Goal: Transaction & Acquisition: Book appointment/travel/reservation

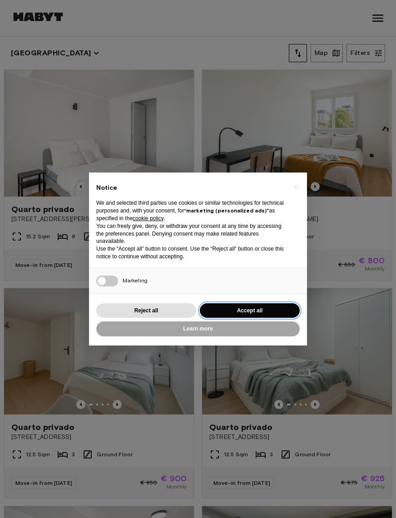
click at [271, 306] on button "Accept all" at bounding box center [250, 310] width 100 height 15
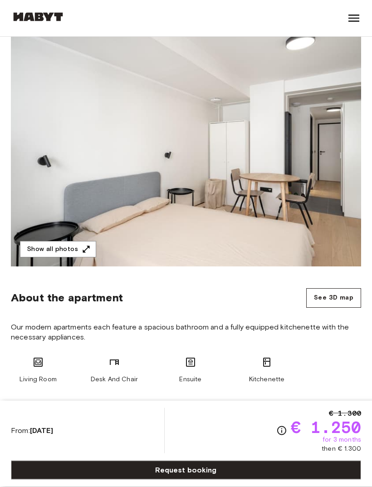
scroll to position [92, 0]
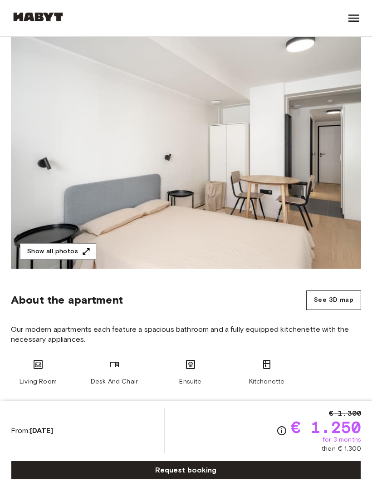
click at [83, 254] on icon "button" at bounding box center [86, 251] width 7 height 7
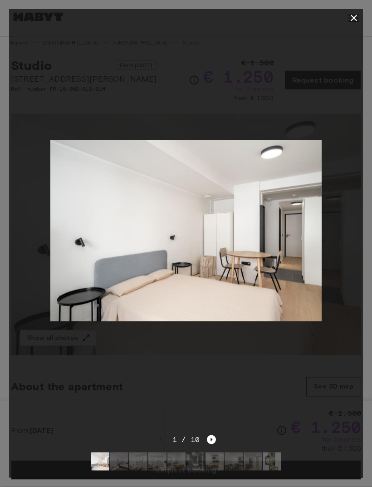
scroll to position [0, 0]
click at [330, 297] on div at bounding box center [186, 230] width 354 height 407
click at [222, 444] on div "1 / 10" at bounding box center [186, 456] width 354 height 44
click at [214, 436] on icon "Next image" at bounding box center [211, 439] width 9 height 9
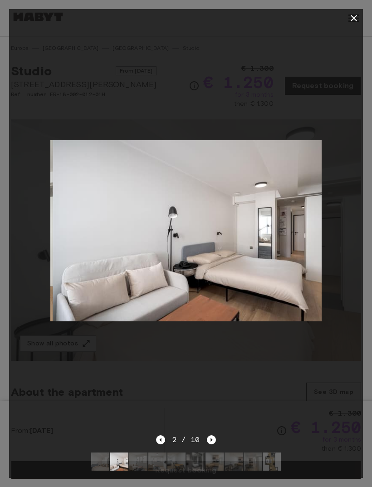
click at [210, 442] on icon "Next image" at bounding box center [211, 439] width 9 height 9
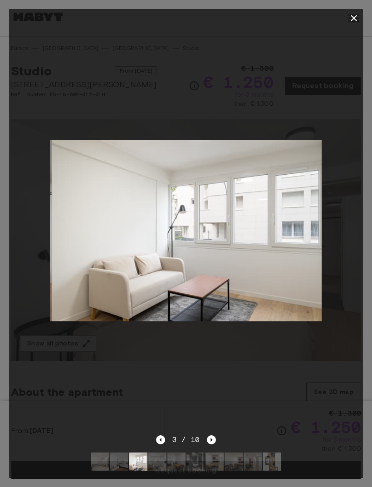
click at [209, 438] on icon "Next image" at bounding box center [211, 439] width 9 height 9
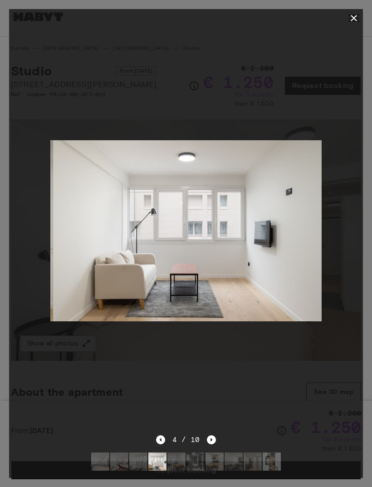
click at [207, 437] on icon "Next image" at bounding box center [211, 439] width 9 height 9
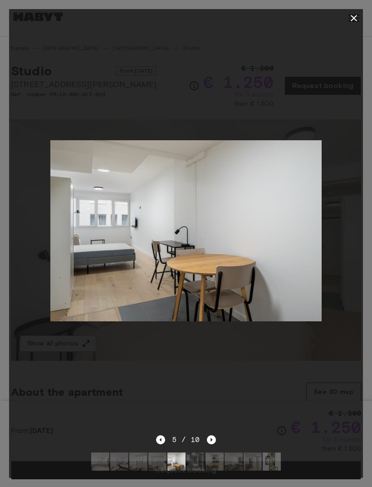
click at [206, 433] on div at bounding box center [186, 230] width 354 height 407
click at [209, 440] on icon "Next image" at bounding box center [211, 439] width 9 height 9
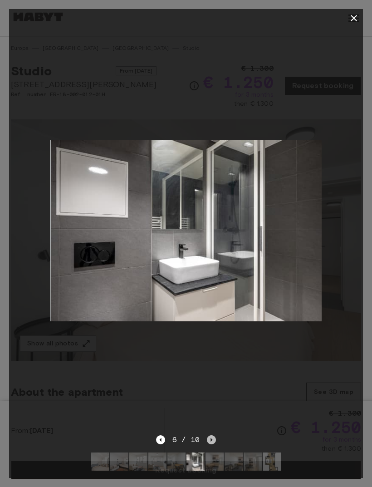
click at [212, 439] on icon "Next image" at bounding box center [211, 439] width 9 height 9
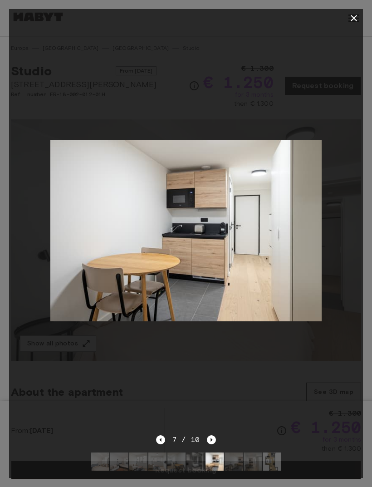
click at [209, 435] on icon "Next image" at bounding box center [211, 439] width 9 height 9
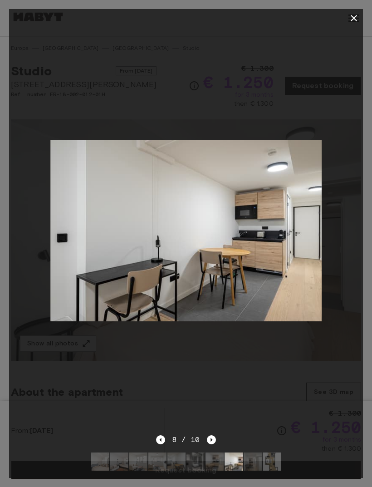
click at [210, 430] on div at bounding box center [186, 230] width 354 height 407
click at [211, 435] on icon "Next image" at bounding box center [211, 439] width 9 height 9
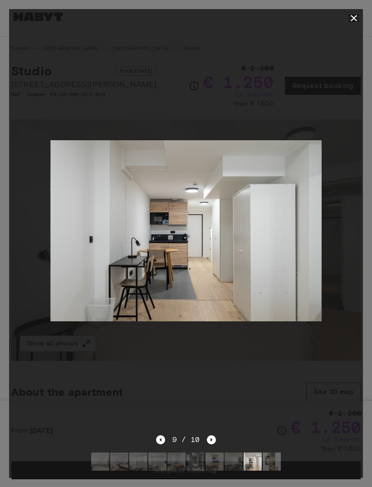
click at [211, 435] on icon "Next image" at bounding box center [211, 439] width 9 height 9
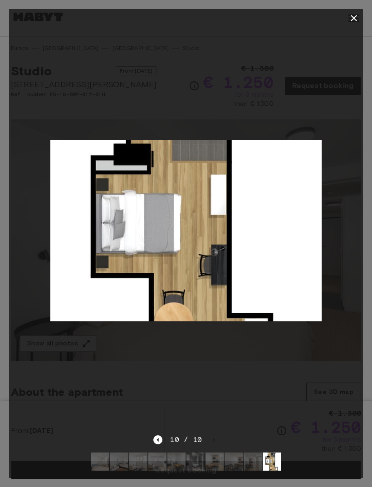
click at [210, 431] on div at bounding box center [186, 230] width 354 height 407
click at [222, 427] on div at bounding box center [186, 230] width 354 height 407
click at [360, 17] on button "button" at bounding box center [354, 18] width 18 height 18
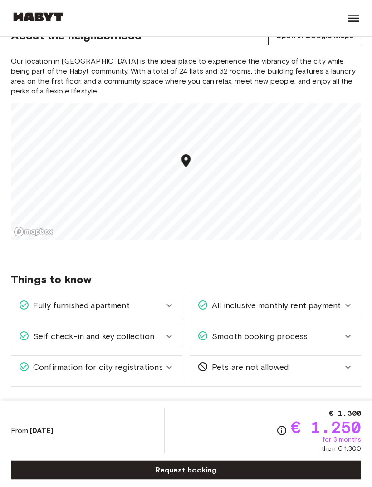
scroll to position [646, 0]
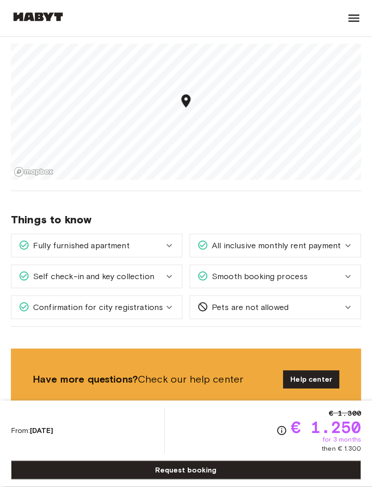
click at [172, 246] on icon at bounding box center [169, 246] width 11 height 11
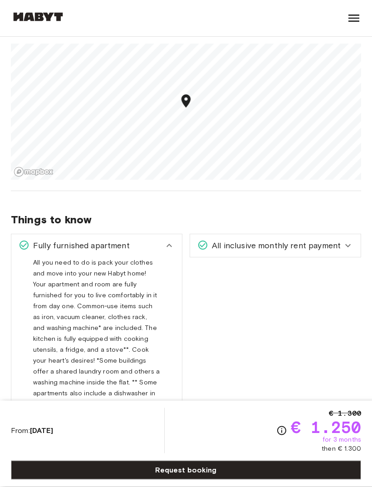
scroll to position [647, 0]
click at [173, 250] on icon at bounding box center [169, 245] width 11 height 11
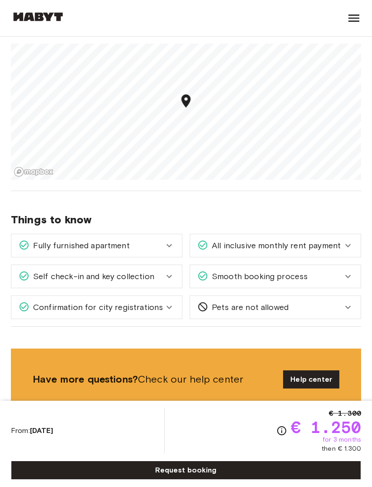
click at [163, 271] on div "Self check-in and key collection" at bounding box center [91, 277] width 145 height 12
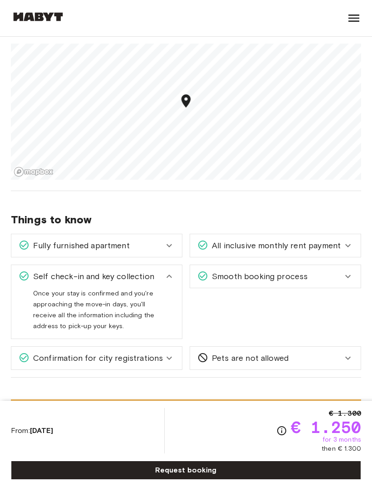
click at [350, 248] on icon at bounding box center [348, 245] width 11 height 11
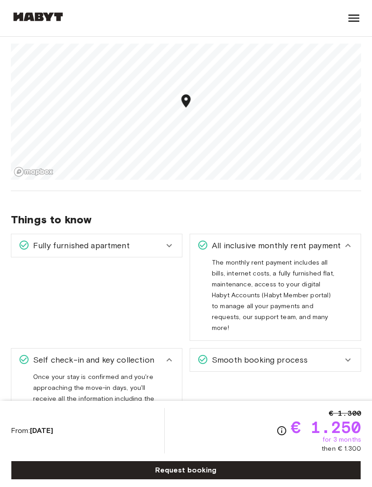
click at [349, 249] on icon at bounding box center [348, 245] width 11 height 11
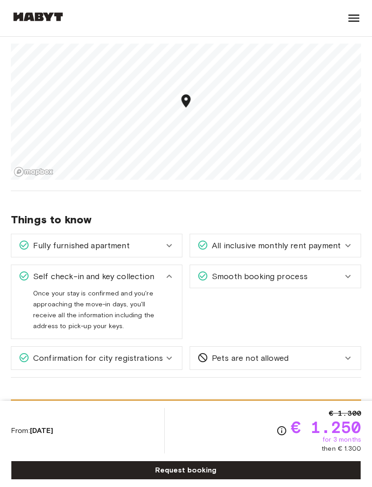
click at [344, 268] on div "Smooth booking process" at bounding box center [275, 276] width 171 height 23
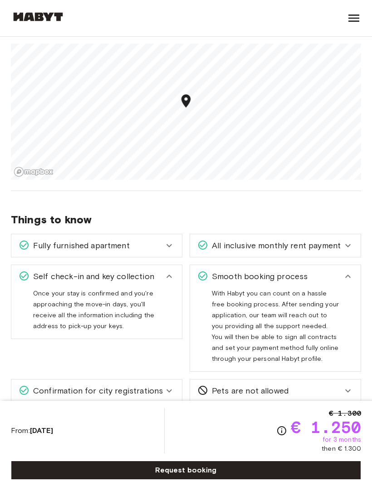
click at [350, 280] on icon at bounding box center [348, 276] width 11 height 11
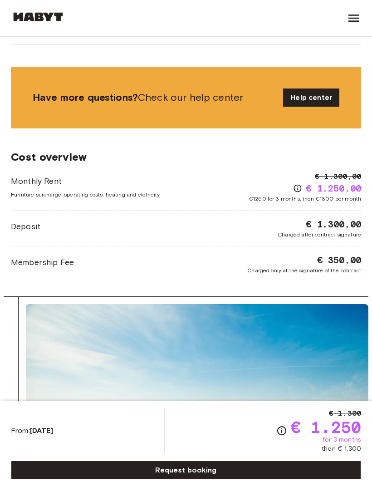
scroll to position [981, 0]
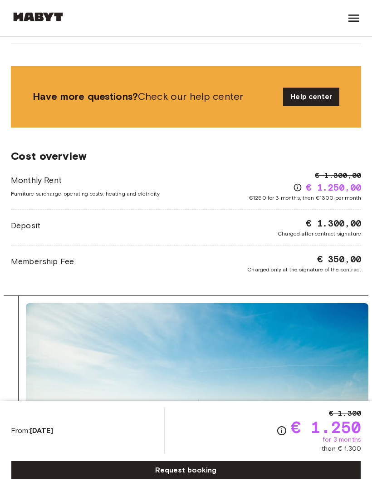
click at [297, 480] on link "Request booking" at bounding box center [186, 470] width 350 height 19
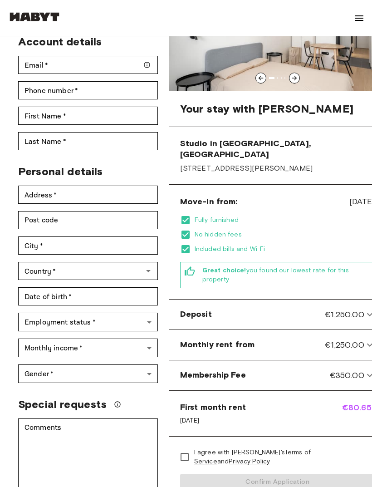
scroll to position [104, 0]
click at [365, 309] on icon at bounding box center [370, 314] width 11 height 11
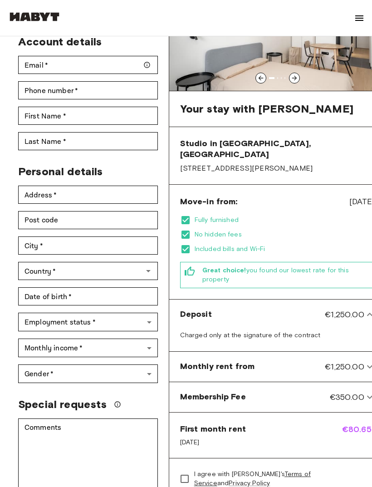
click at [365, 309] on icon at bounding box center [370, 314] width 11 height 11
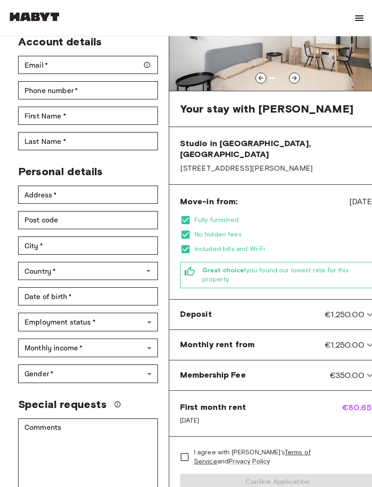
click at [365, 340] on icon at bounding box center [370, 345] width 11 height 11
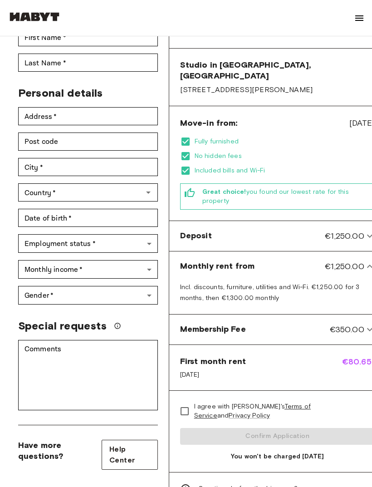
scroll to position [186, 0]
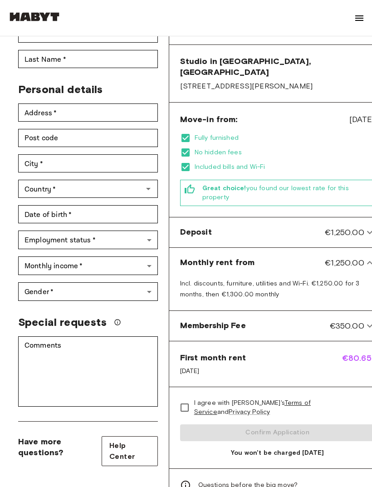
click at [330, 320] on span "€350.00" at bounding box center [347, 326] width 34 height 12
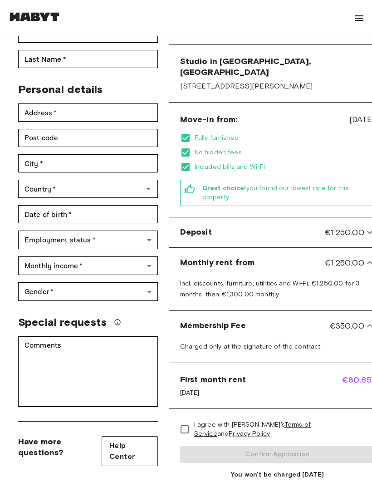
click at [365, 320] on icon at bounding box center [370, 325] width 11 height 11
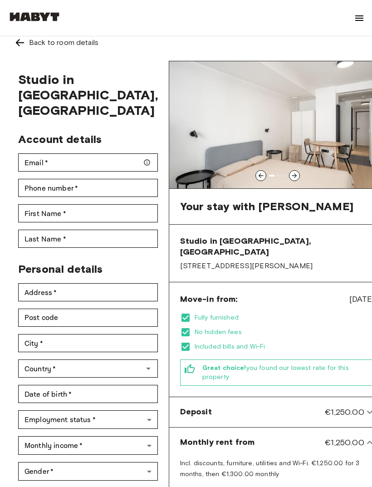
scroll to position [6, 0]
